Goal: Communication & Community: Ask a question

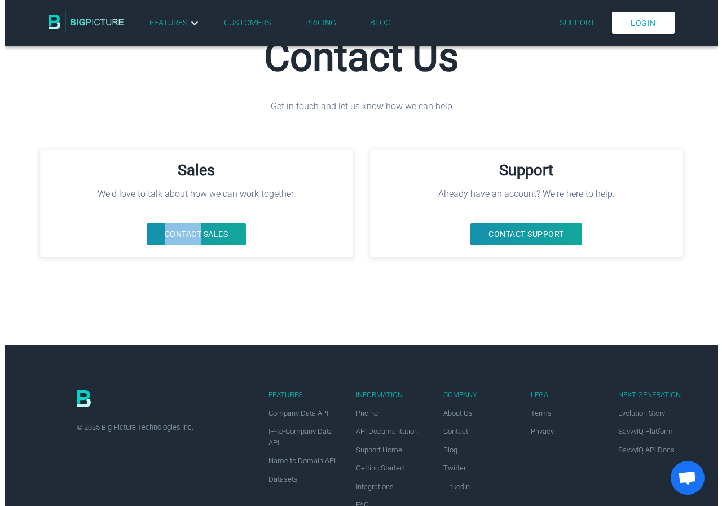
scroll to position [192, 0]
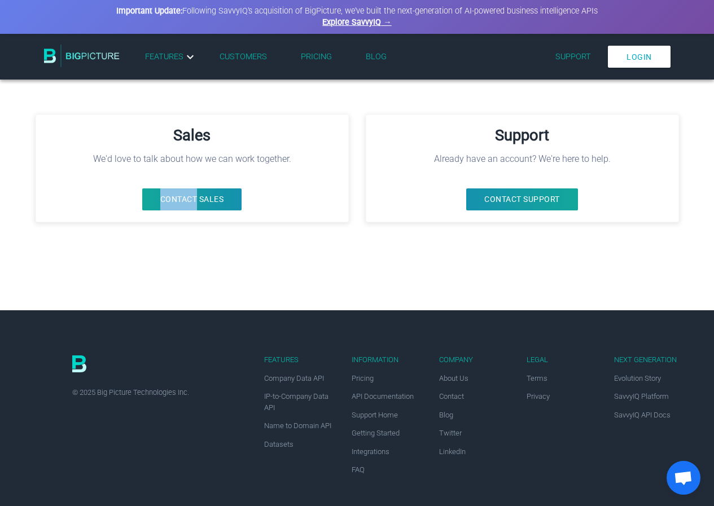
click at [235, 200] on button "Contact Sales" at bounding box center [192, 200] width 100 height 22
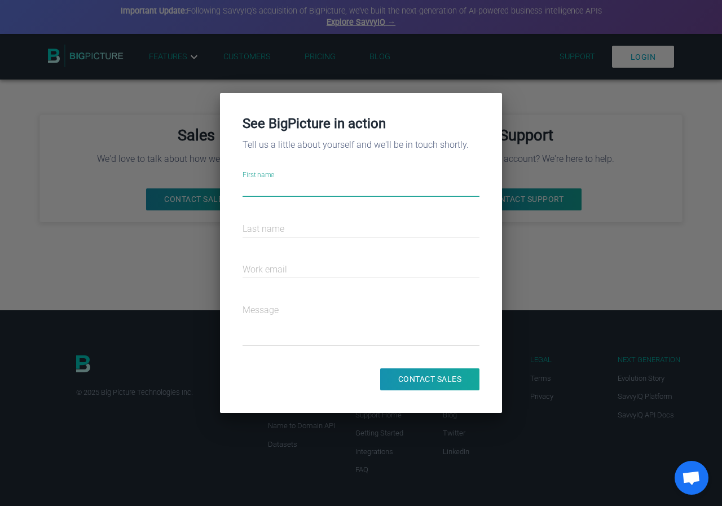
drag, startPoint x: 329, startPoint y: 190, endPoint x: 348, endPoint y: 196, distance: 20.0
click at [329, 190] on input "First name" at bounding box center [361, 189] width 237 height 41
type input "Wasif"
type input "Khan"
type input "[EMAIL_ADDRESS][DOMAIN_NAME]"
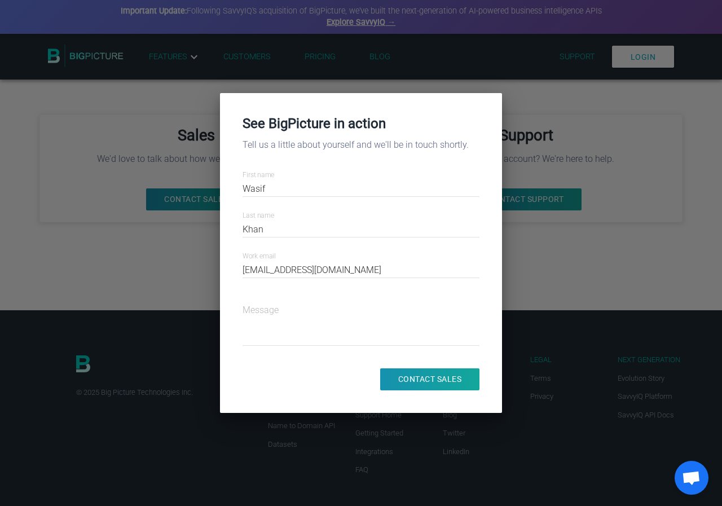
click at [270, 312] on textarea "Message" at bounding box center [361, 323] width 237 height 41
paste textarea "Hi there, I have a quick strategy that could significantly boost your client ac…"
type textarea "Hi there, I have a quick strategy that could significantly boost your client ac…"
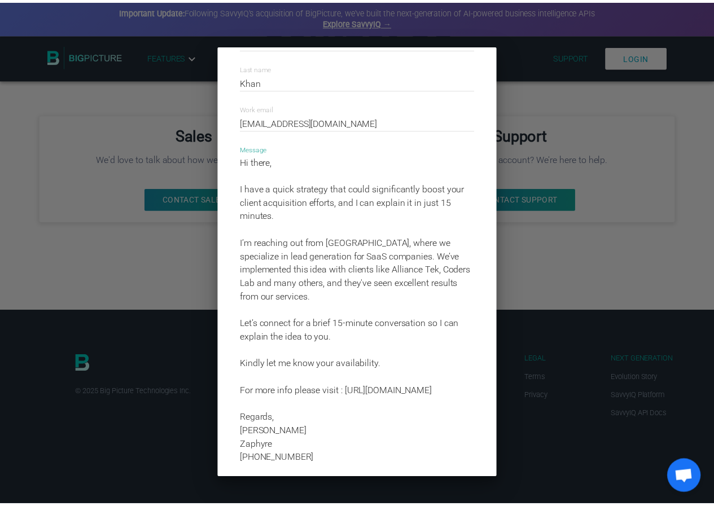
scroll to position [171, 0]
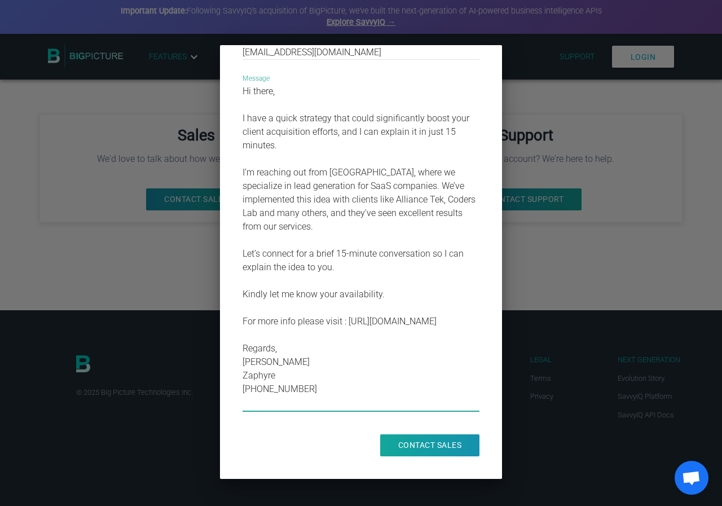
type textarea "Hi there, I have a quick strategy that could significantly boost your client ac…"
click at [430, 436] on input "Contact Sales" at bounding box center [430, 446] width 100 height 22
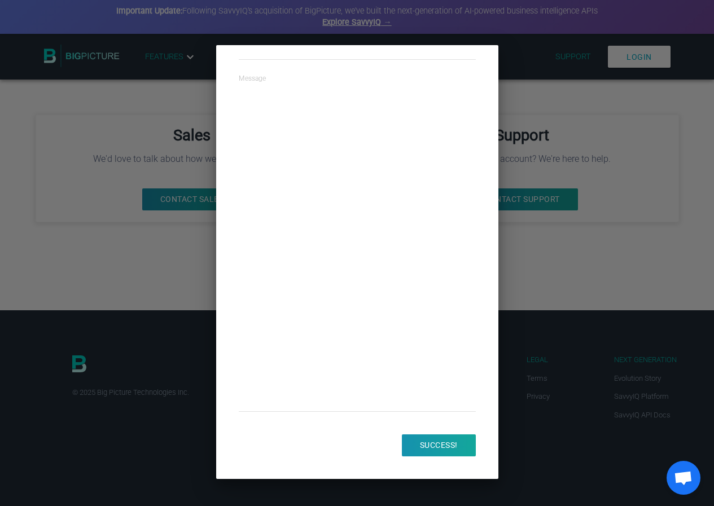
scroll to position [0, 0]
